Goal: Communication & Community: Share content

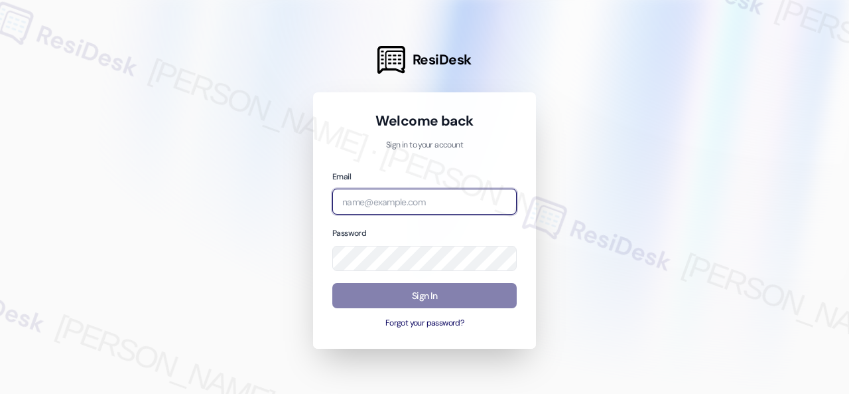
click at [392, 206] on input "email" at bounding box center [424, 201] width 184 height 26
paste input "automated-surveys-birchstone_residential-resen.fifteen@birchstone_residential.c…"
type input "automated-surveys-birchstone_residential-resen.fifteen@birchstone_residential.c…"
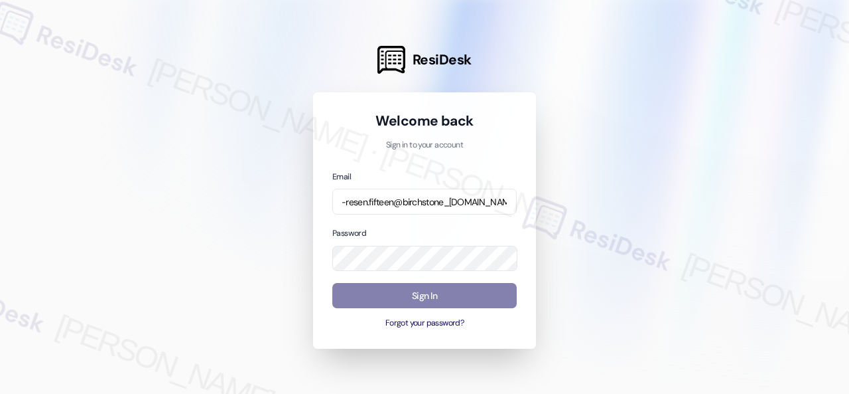
scroll to position [0, 0]
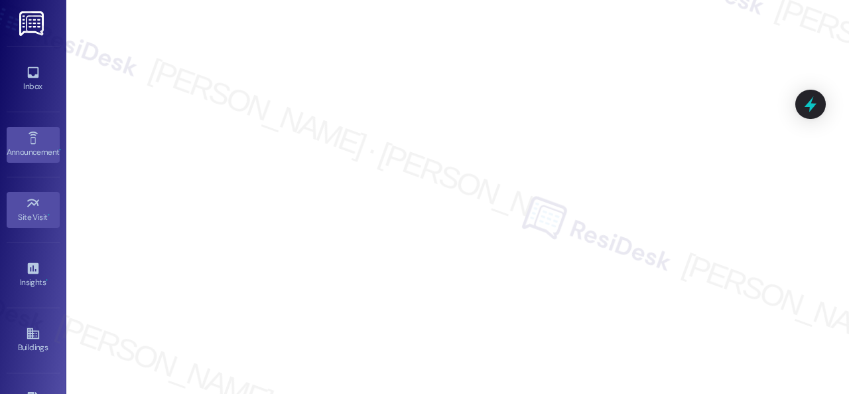
click at [26, 141] on icon at bounding box center [33, 138] width 15 height 15
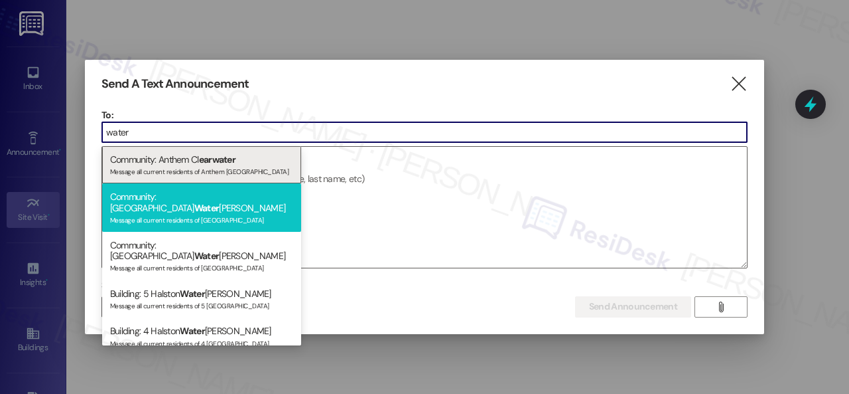
type input "water"
click at [194, 202] on span "Water" at bounding box center [206, 208] width 25 height 12
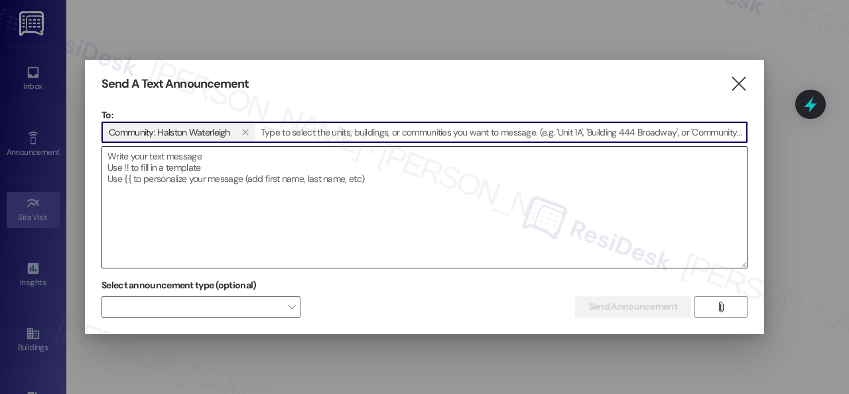
click at [214, 171] on textarea at bounding box center [424, 207] width 645 height 121
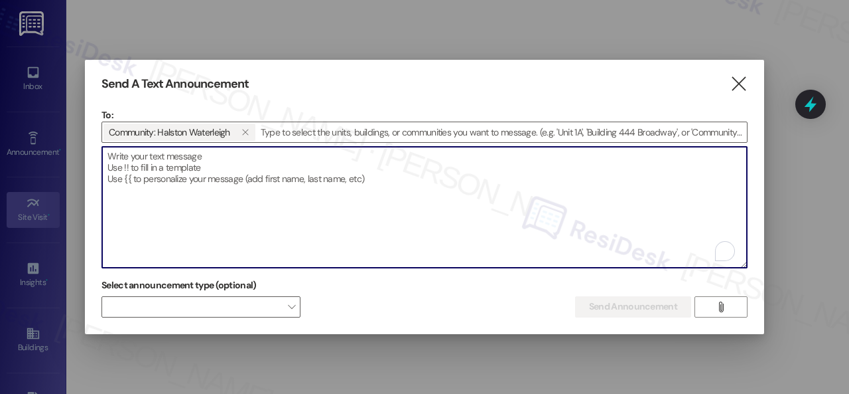
paste textarea "Hi {{first_name}}, BBQ Brazil Express Food Truck will be on-site today, Wednesd…"
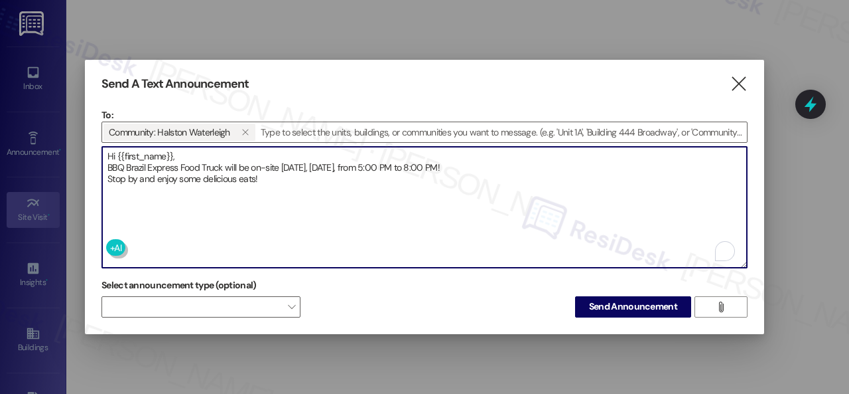
click at [208, 154] on textarea "Hi {{first_name}}, BBQ Brazil Express Food Truck will be on-site today, Wednesd…" at bounding box center [424, 207] width 645 height 121
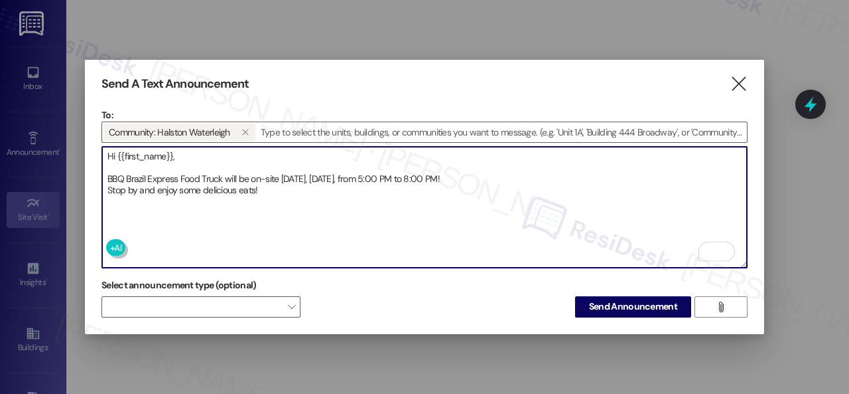
click at [514, 167] on textarea "Hi {{first_name}}, BBQ Brazil Express Food Truck will be on-site today, Wednesd…" at bounding box center [424, 207] width 645 height 121
type textarea "Hi {{first_name}}, BBQ Brazil Express Food Truck will be on-site today, Wednesd…"
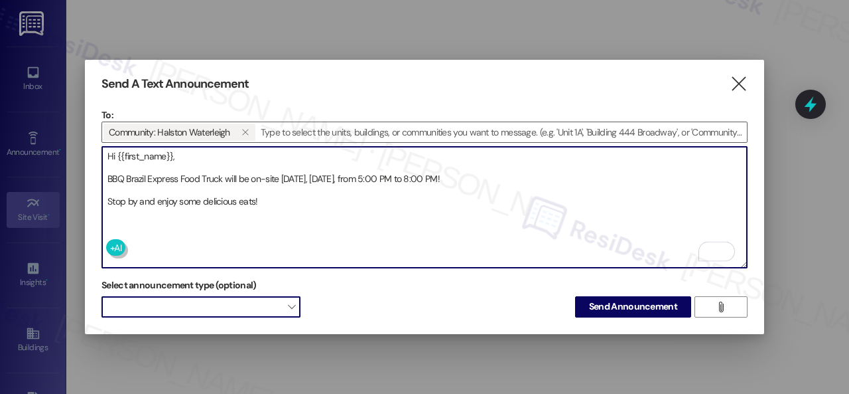
click at [250, 307] on span at bounding box center [201, 306] width 199 height 21
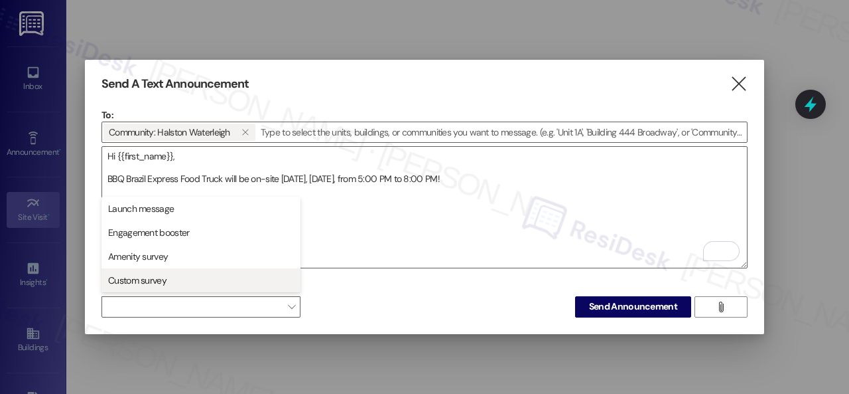
click at [137, 276] on span "Custom survey" at bounding box center [137, 279] width 58 height 13
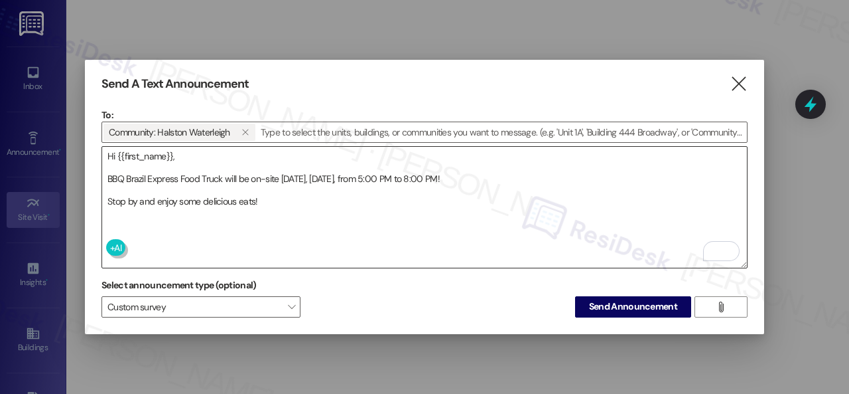
click at [310, 237] on textarea "Hi {{first_name}}, BBQ Brazil Express Food Truck will be on-site [DATE], [DATE]…" at bounding box center [424, 207] width 645 height 121
click at [653, 313] on div "Send A Text Announcement  To: Community: Halston Waterleigh   Drop image fil…" at bounding box center [425, 197] width 680 height 274
click at [609, 301] on span "Send Announcement" at bounding box center [633, 306] width 88 height 14
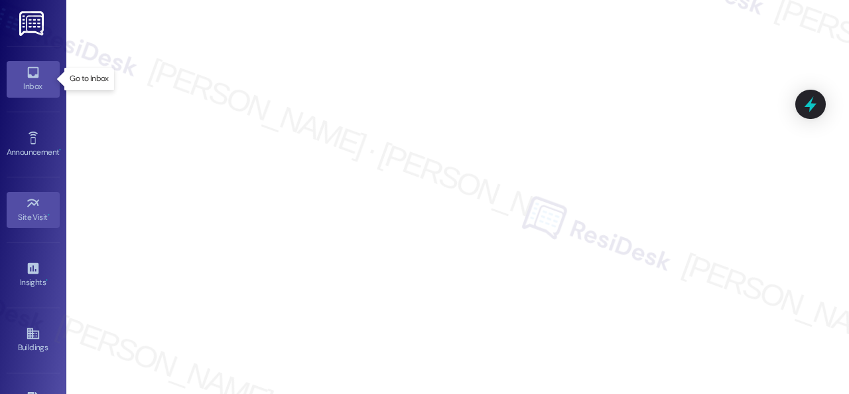
click at [35, 78] on icon at bounding box center [33, 72] width 15 height 15
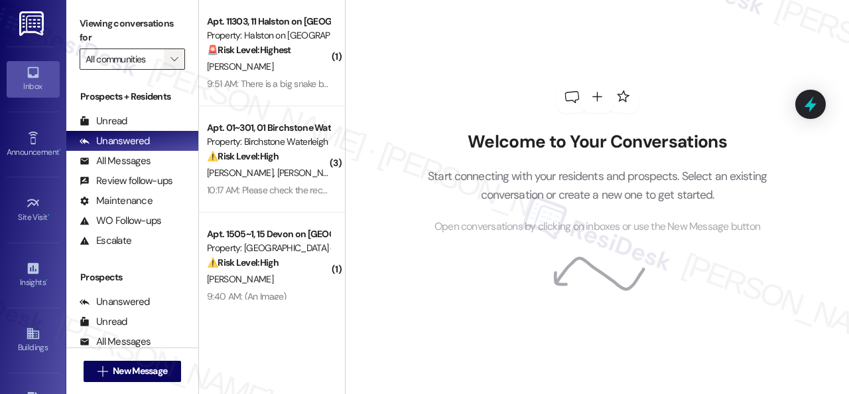
click at [171, 60] on icon "" at bounding box center [174, 59] width 7 height 11
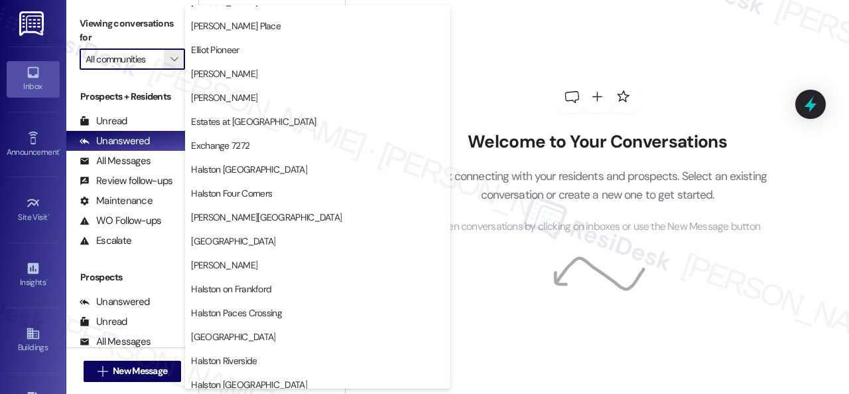
scroll to position [465, 0]
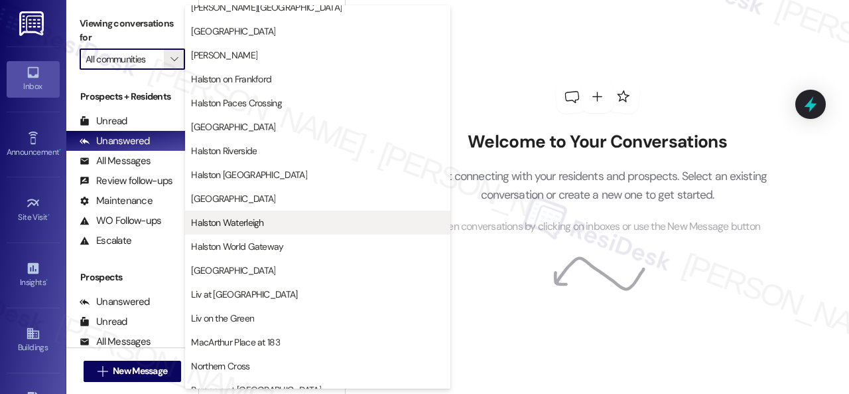
click at [235, 218] on span "Halston Waterleigh" at bounding box center [227, 222] width 72 height 13
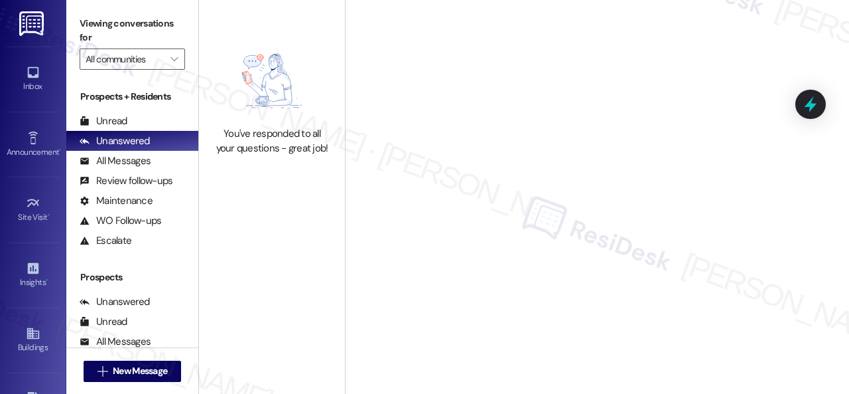
type input "Halston Waterleigh"
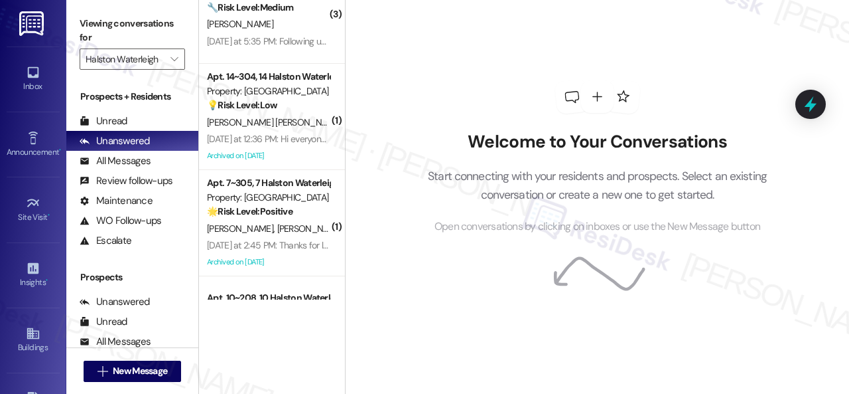
scroll to position [199, 0]
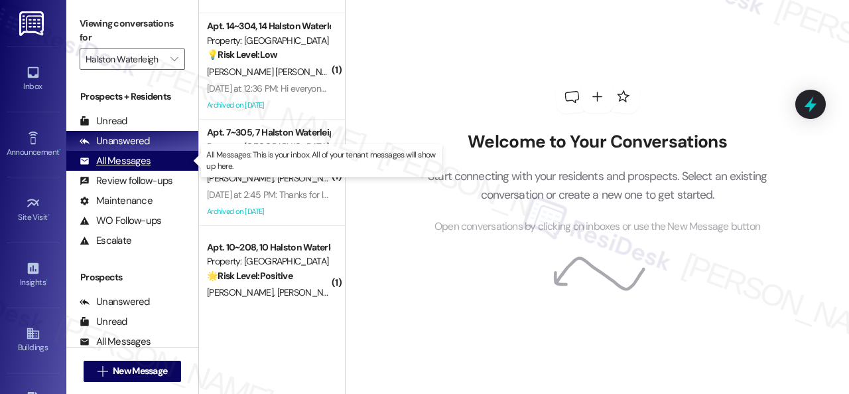
click at [126, 161] on div "All Messages" at bounding box center [115, 161] width 71 height 14
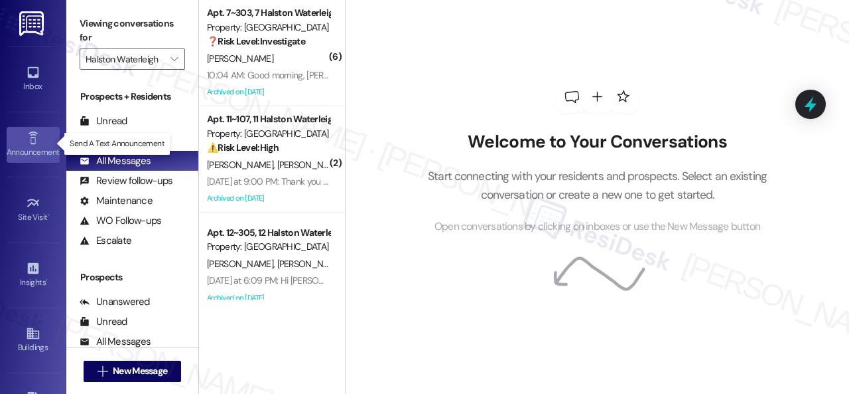
click at [34, 145] on div "Announcement •" at bounding box center [33, 151] width 66 height 13
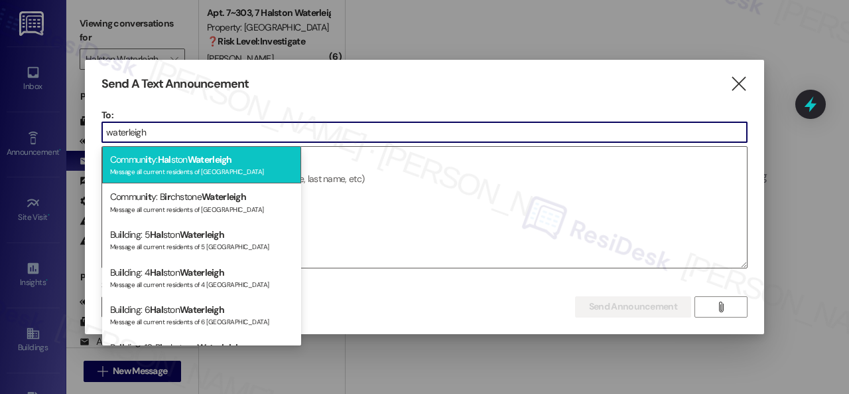
type input "waterleigh"
click at [167, 165] on div "Message all current residents of [GEOGRAPHIC_DATA]" at bounding box center [201, 170] width 183 height 11
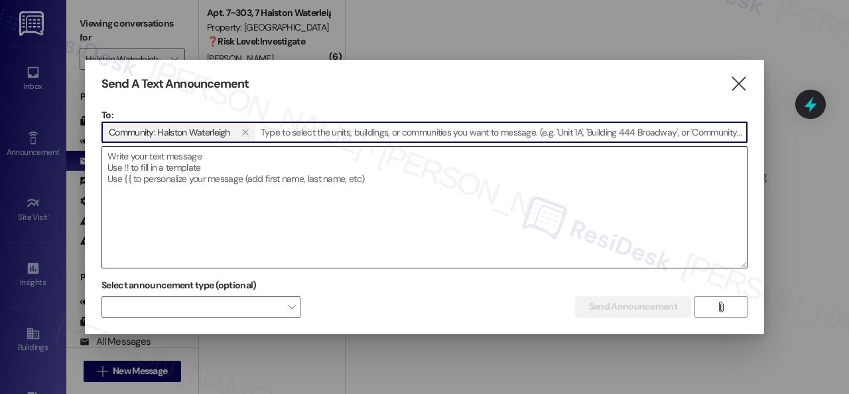
click at [263, 176] on textarea at bounding box center [424, 207] width 645 height 121
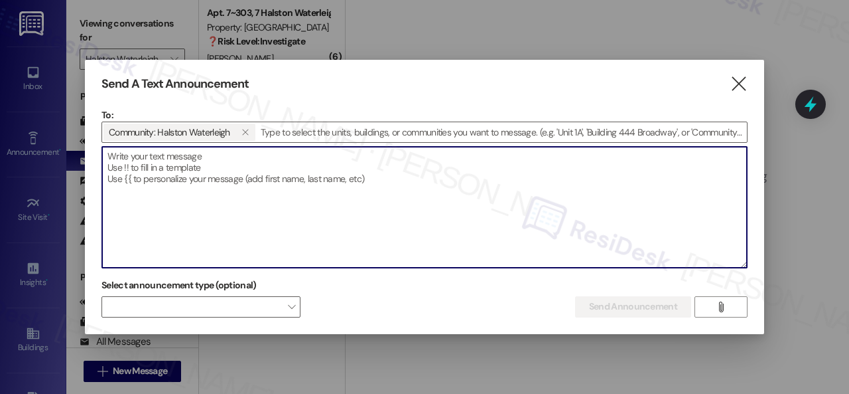
paste textarea "Hi {{first_name}}, BBQ Brazil Express Food Truck will be on-site [DATE], [DATE]…"
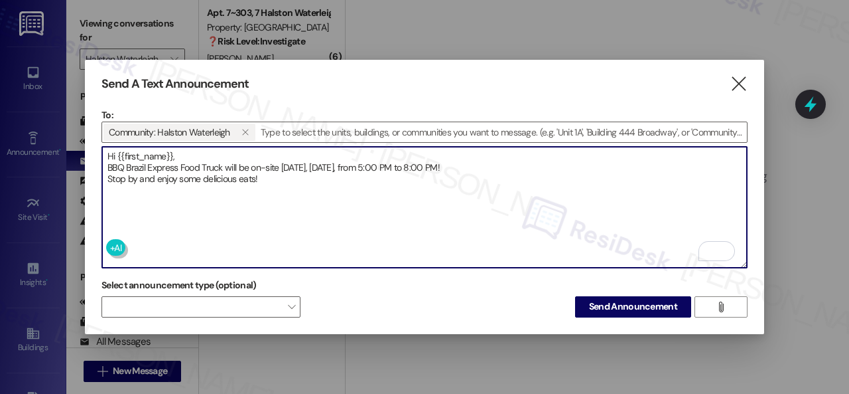
click at [195, 154] on textarea "Hi {{first_name}}, BBQ Brazil Express Food Truck will be on-site [DATE], [DATE]…" at bounding box center [424, 207] width 645 height 121
click at [188, 147] on textarea "Hi {{first_name}}, BBQ Brazil Express Food Truck will be on-site [DATE], [DATE]…" at bounding box center [424, 207] width 645 height 121
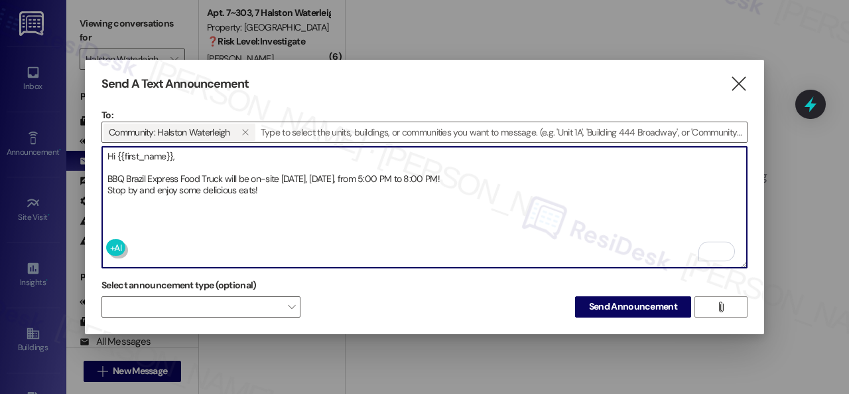
click at [512, 173] on textarea "Hi {{first_name}}, BBQ Brazil Express Food Truck will be on-site [DATE], [DATE]…" at bounding box center [424, 207] width 645 height 121
type textarea "Hi {{first_name}}, BBQ Brazil Express Food Truck will be on-site [DATE], [DATE]…"
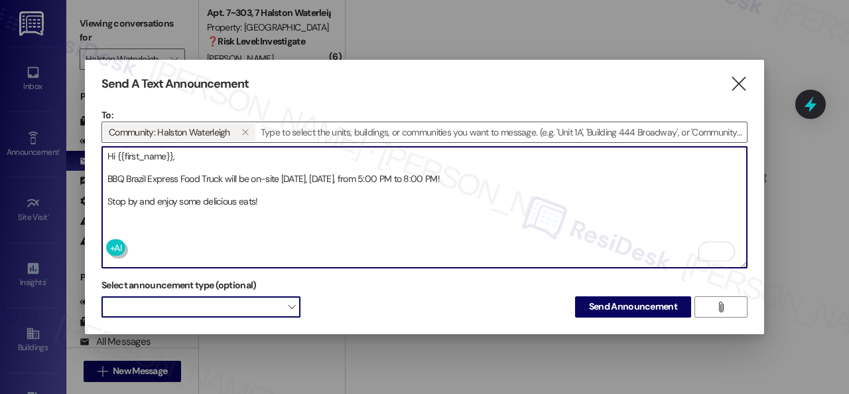
click at [222, 311] on span at bounding box center [201, 306] width 199 height 21
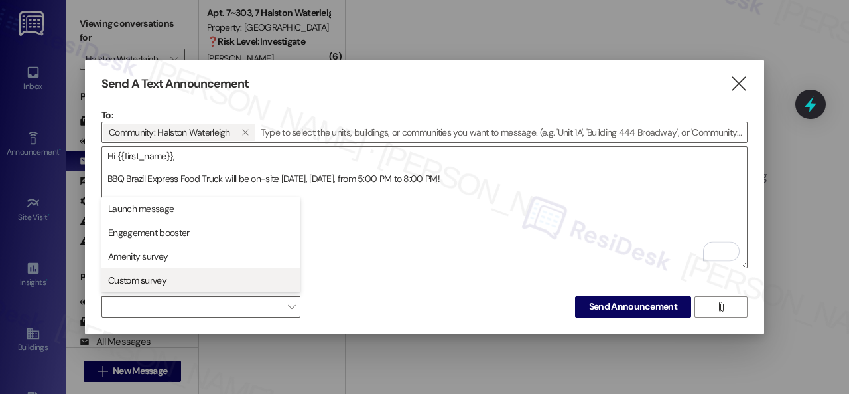
click at [124, 281] on span "Custom survey" at bounding box center [137, 279] width 58 height 13
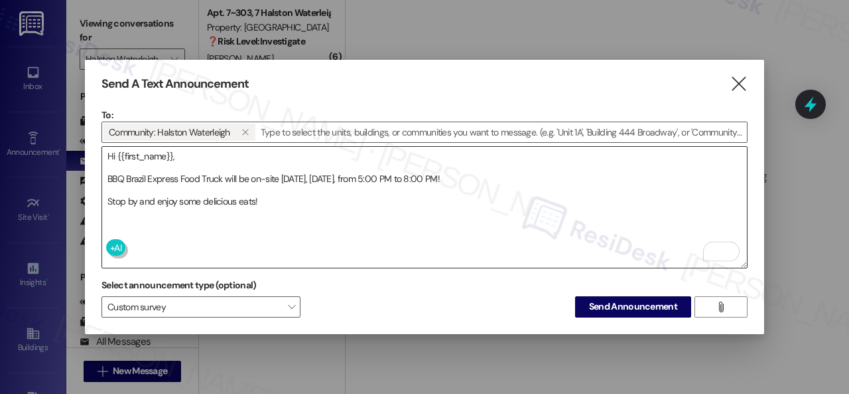
click at [417, 251] on textarea "Hi {{first_name}}, BBQ Brazil Express Food Truck will be on-site [DATE], [DATE]…" at bounding box center [424, 207] width 645 height 121
drag, startPoint x: 586, startPoint y: 301, endPoint x: 519, endPoint y: 311, distance: 67.9
click at [519, 311] on div "Select announcement type (optional) Custom survey  Send Announcement " at bounding box center [425, 296] width 646 height 42
click at [595, 301] on span "Send Announcement" at bounding box center [633, 306] width 88 height 14
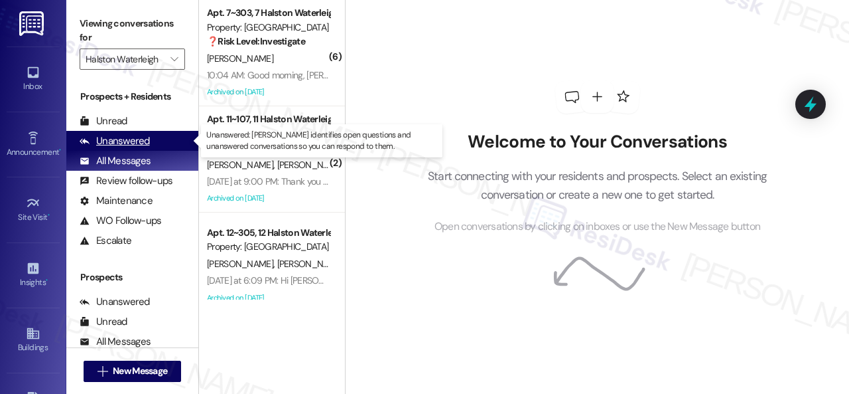
click at [122, 139] on div "Unanswered" at bounding box center [115, 141] width 70 height 14
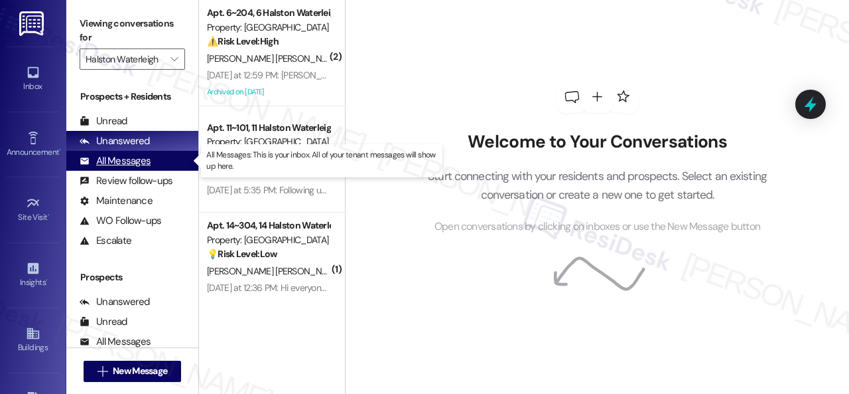
click at [131, 162] on div "All Messages" at bounding box center [115, 161] width 71 height 14
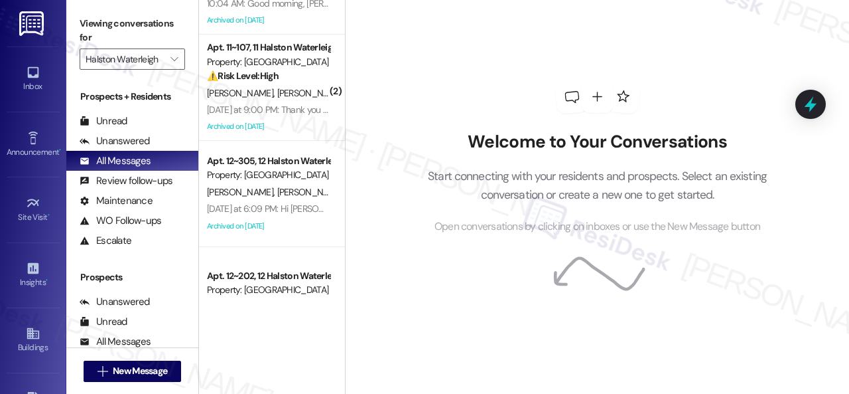
scroll to position [0, 0]
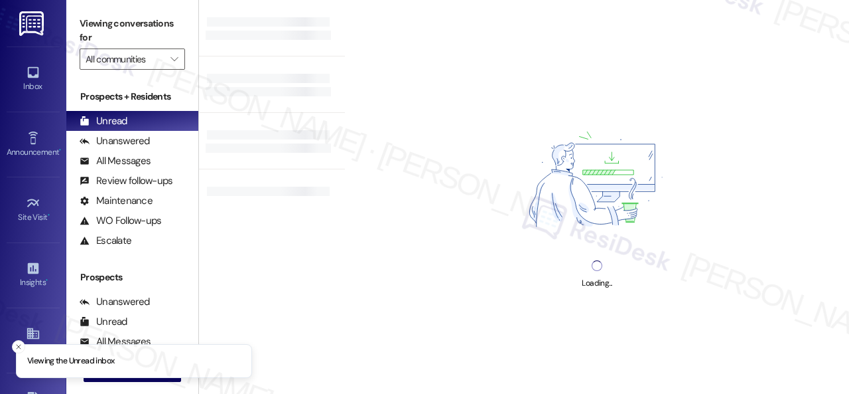
type input "Halston Waterleigh"
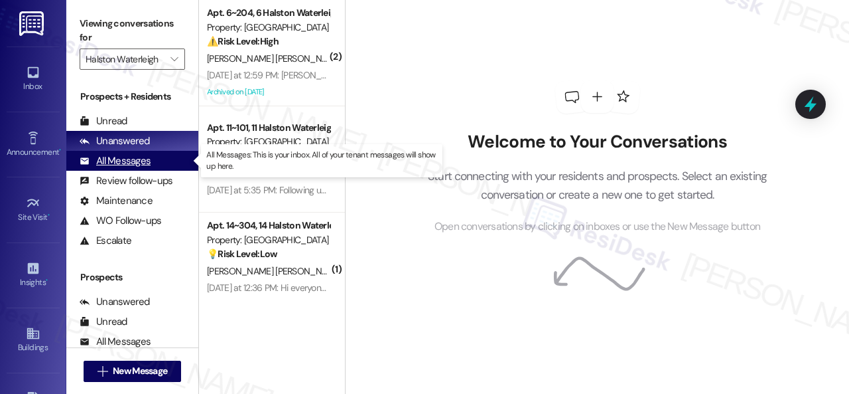
click at [123, 163] on div "All Messages" at bounding box center [115, 161] width 71 height 14
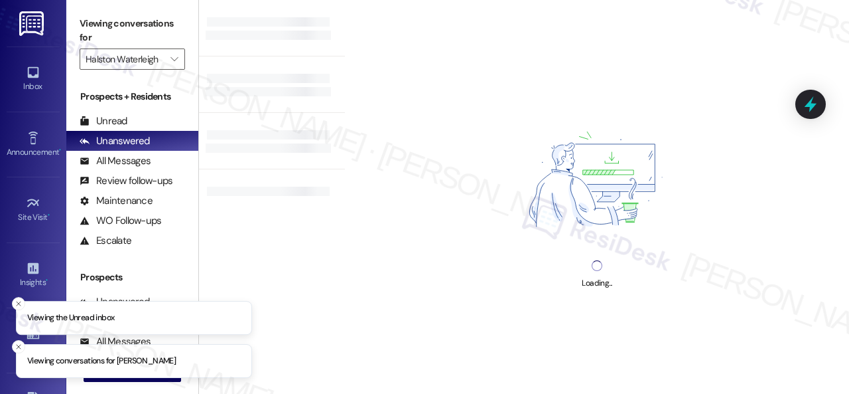
type input "Halston Waterleigh"
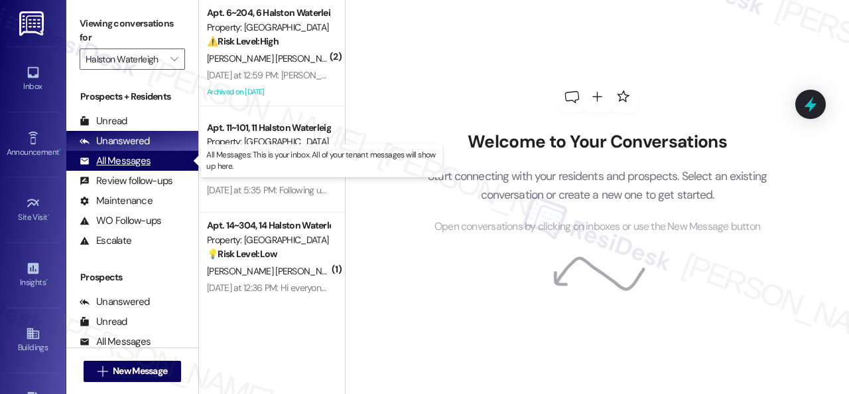
click at [122, 168] on div "All Messages (undefined)" at bounding box center [132, 161] width 132 height 20
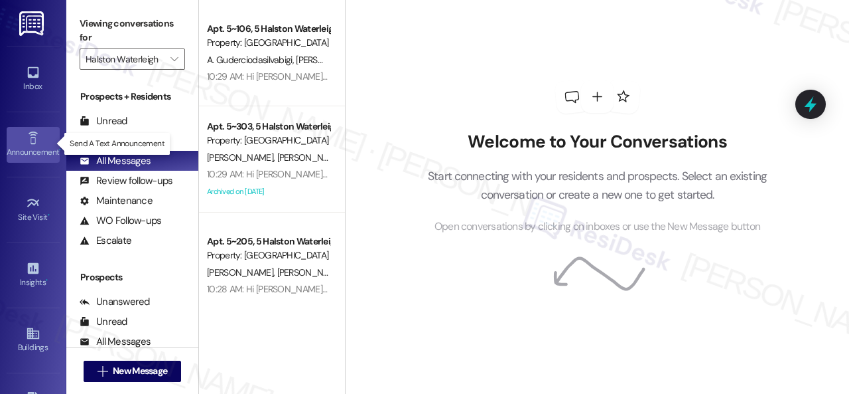
click at [36, 136] on icon at bounding box center [33, 138] width 15 height 15
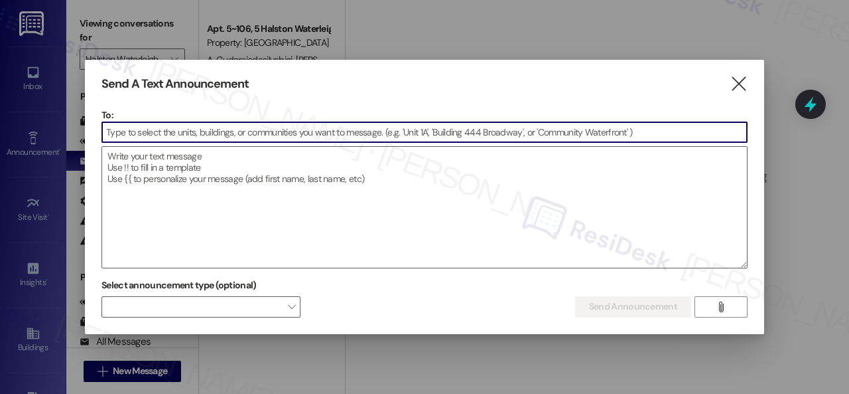
click at [232, 134] on input at bounding box center [424, 132] width 645 height 20
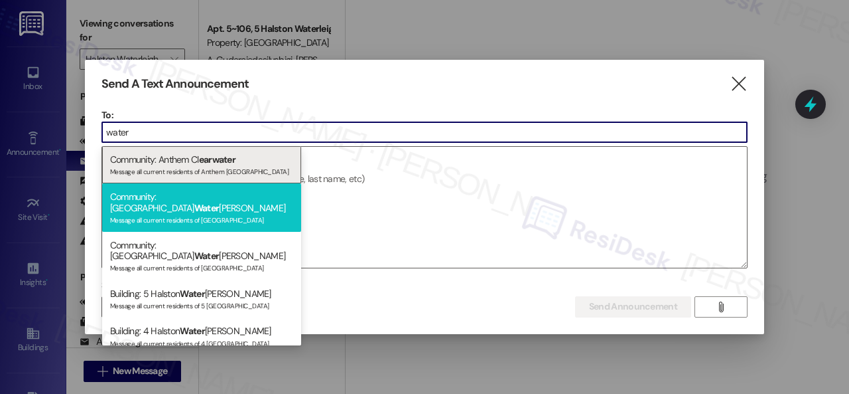
type input "water"
click at [192, 213] on div "Message all current residents of [GEOGRAPHIC_DATA]" at bounding box center [201, 218] width 183 height 11
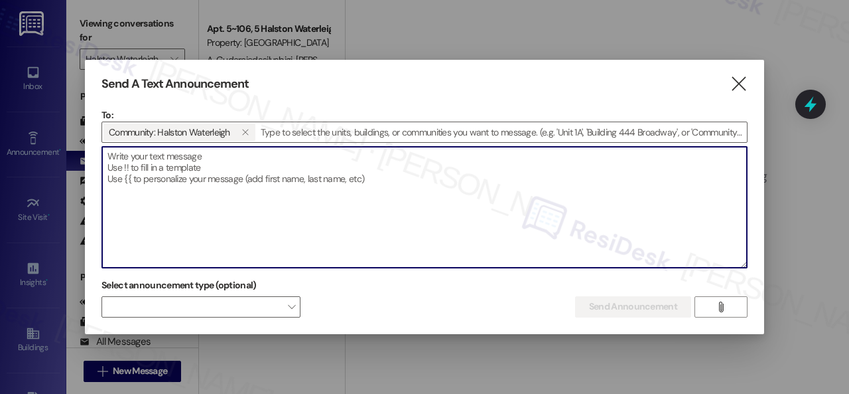
click at [199, 163] on textarea at bounding box center [424, 207] width 645 height 121
paste textarea "Hi {{first_name}}, BBQ Brazil Express Food Truck will be on-site [DATE], [DATE]…"
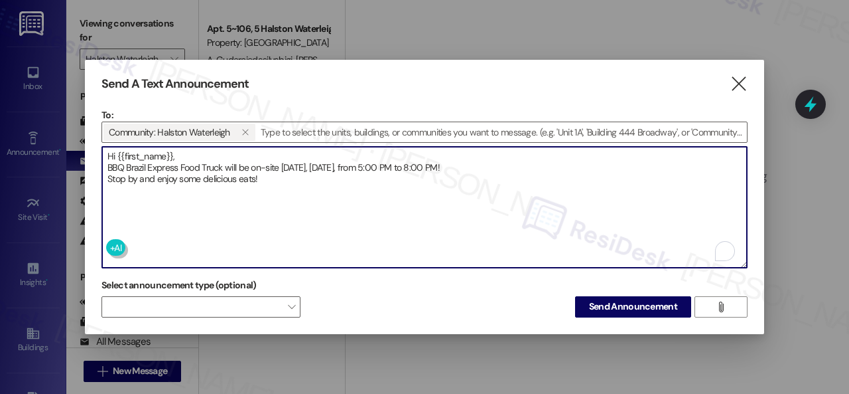
click at [218, 153] on textarea "Hi {{first_name}}, BBQ Brazil Express Food Truck will be on-site [DATE], [DATE]…" at bounding box center [424, 207] width 645 height 121
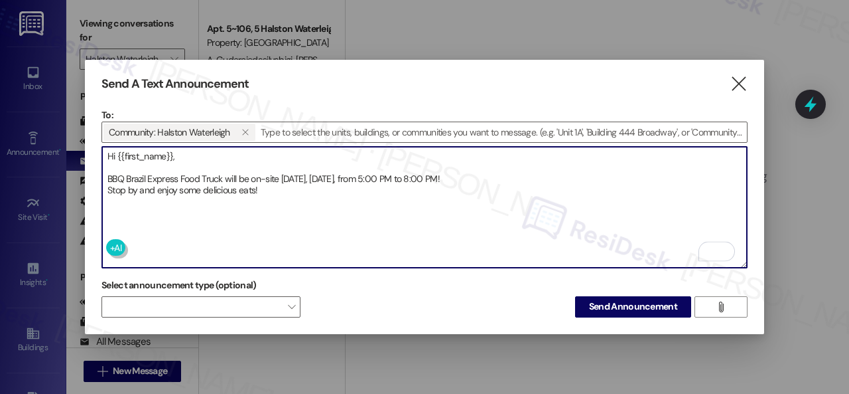
click at [504, 173] on textarea "Hi {{first_name}}, BBQ Brazil Express Food Truck will be on-site [DATE], [DATE]…" at bounding box center [424, 207] width 645 height 121
type textarea "Hi {{first_name}}, BBQ Brazil Express Food Truck will be on-site [DATE], [DATE]…"
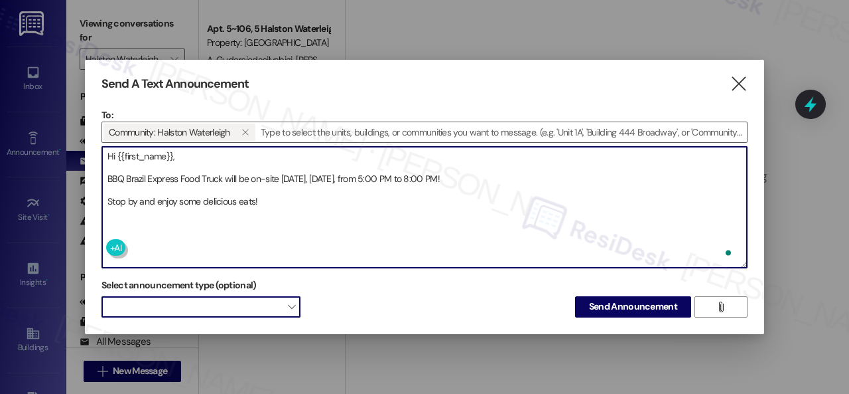
click at [240, 309] on span at bounding box center [201, 306] width 199 height 21
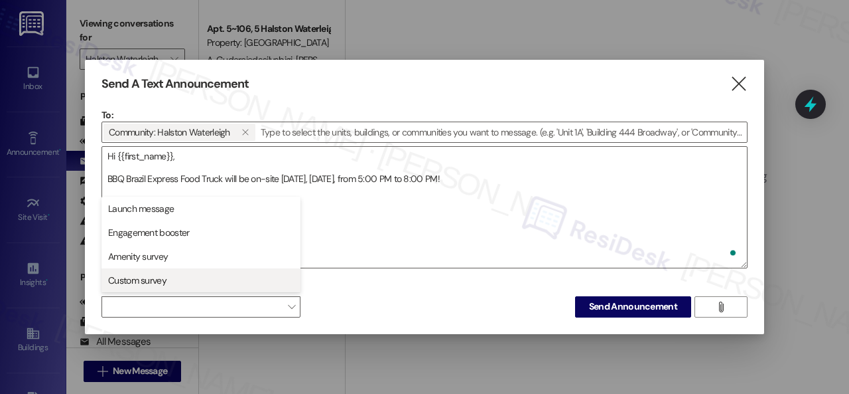
click at [162, 277] on span "Custom survey" at bounding box center [137, 279] width 58 height 13
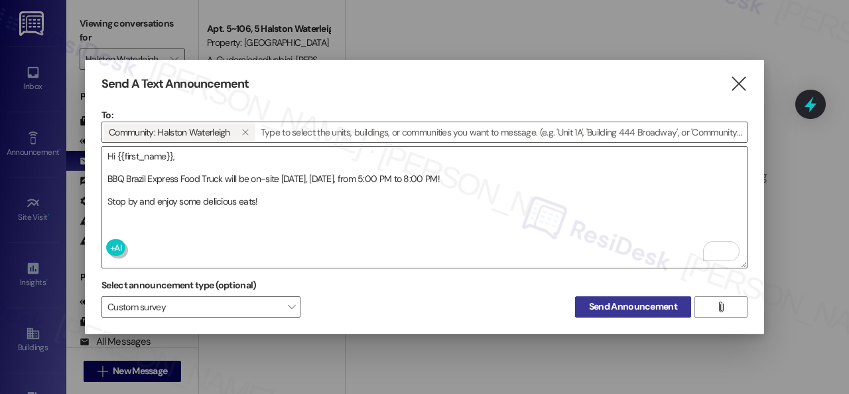
click at [628, 302] on span "Send Announcement" at bounding box center [633, 306] width 88 height 14
